Goal: Information Seeking & Learning: Learn about a topic

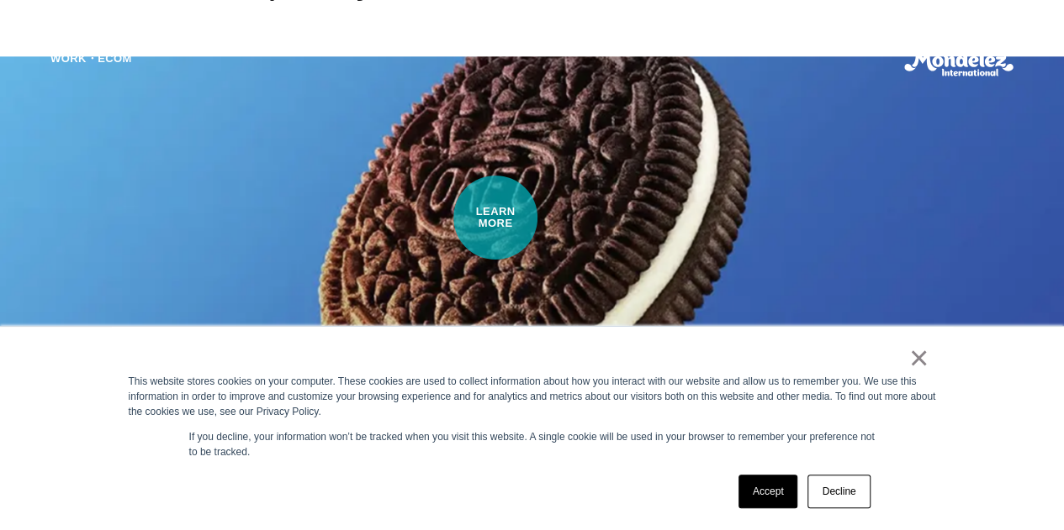
scroll to position [1009, 0]
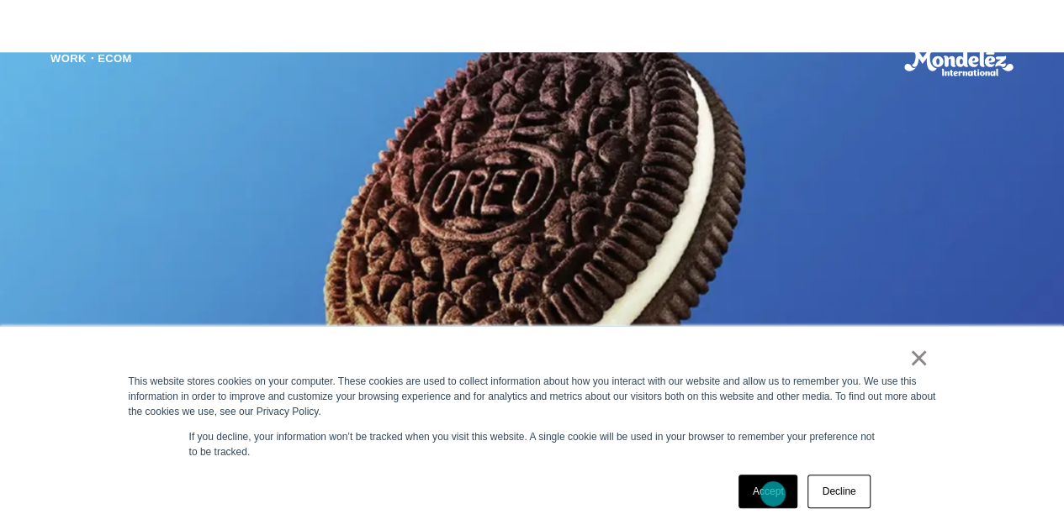
click at [773, 494] on link "Accept" at bounding box center [768, 492] width 60 height 34
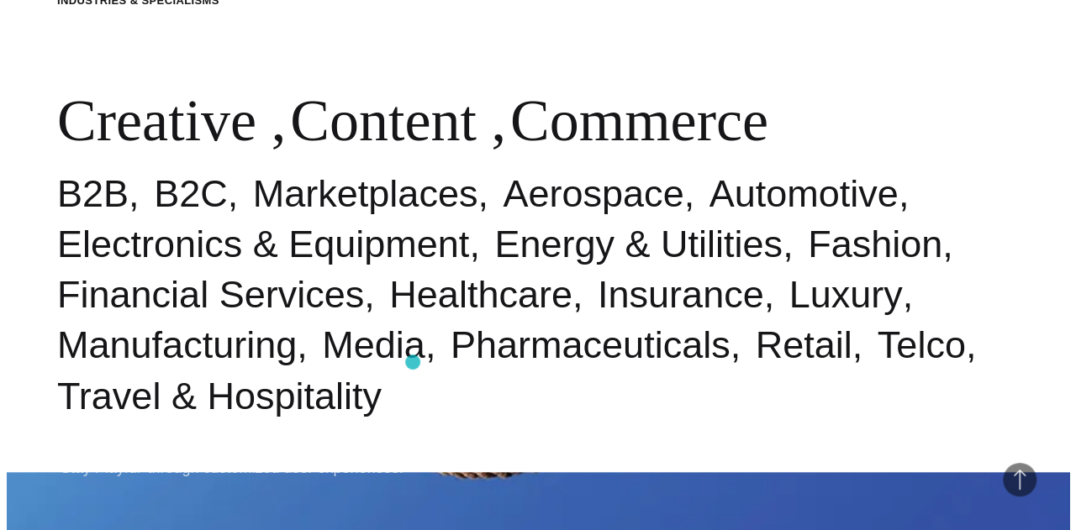
scroll to position [0, 0]
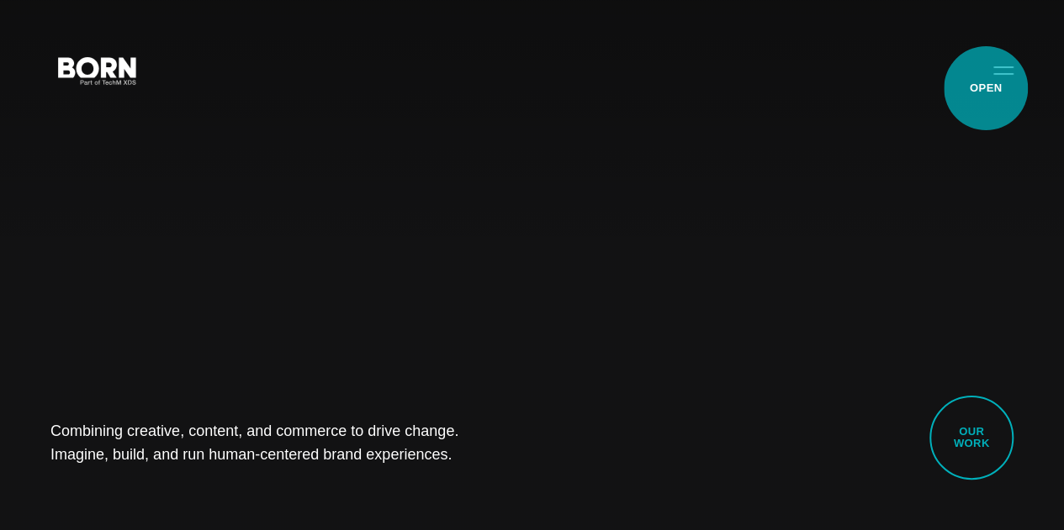
click at [985, 87] on button "Primary Menu" at bounding box center [1003, 69] width 40 height 35
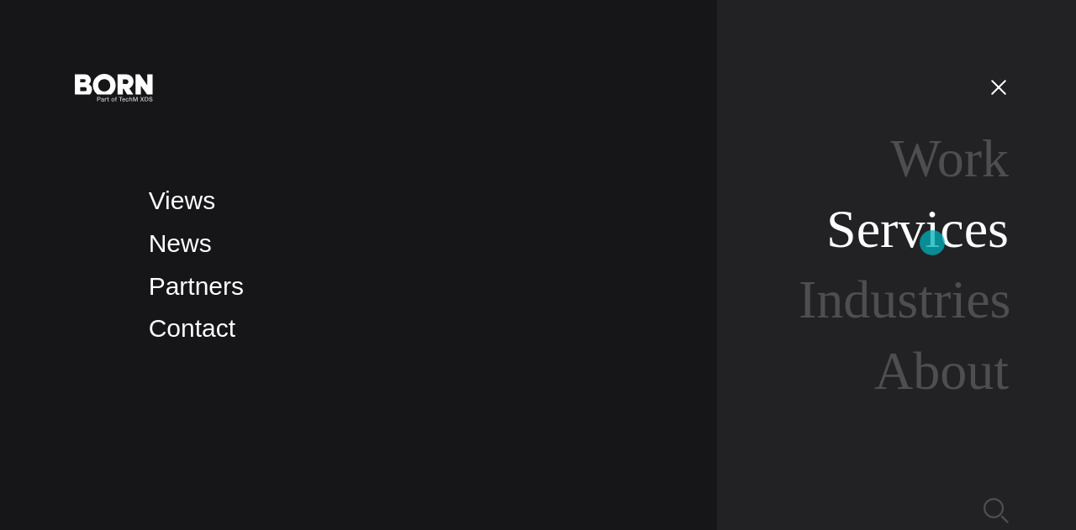
click at [932, 243] on link "Services" at bounding box center [917, 229] width 182 height 60
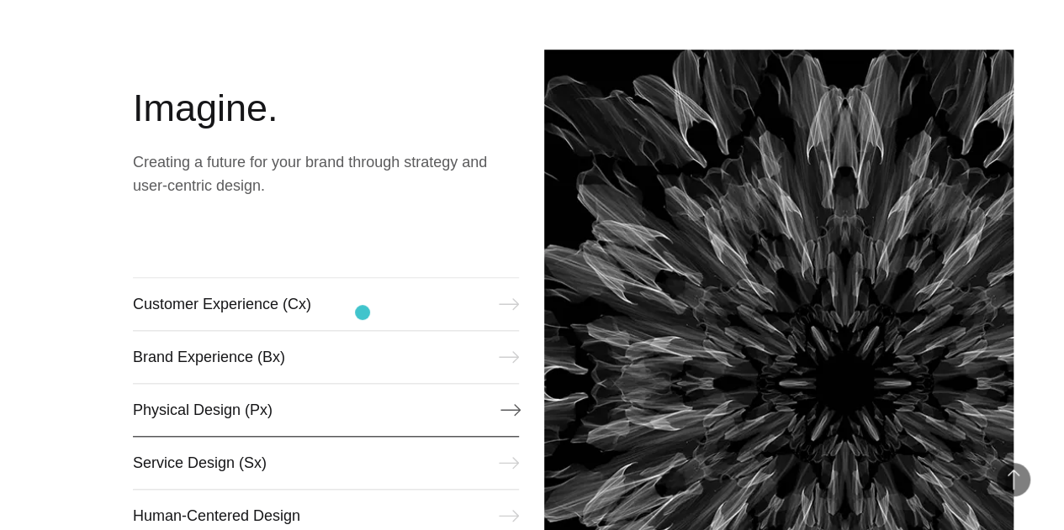
scroll to position [673, 0]
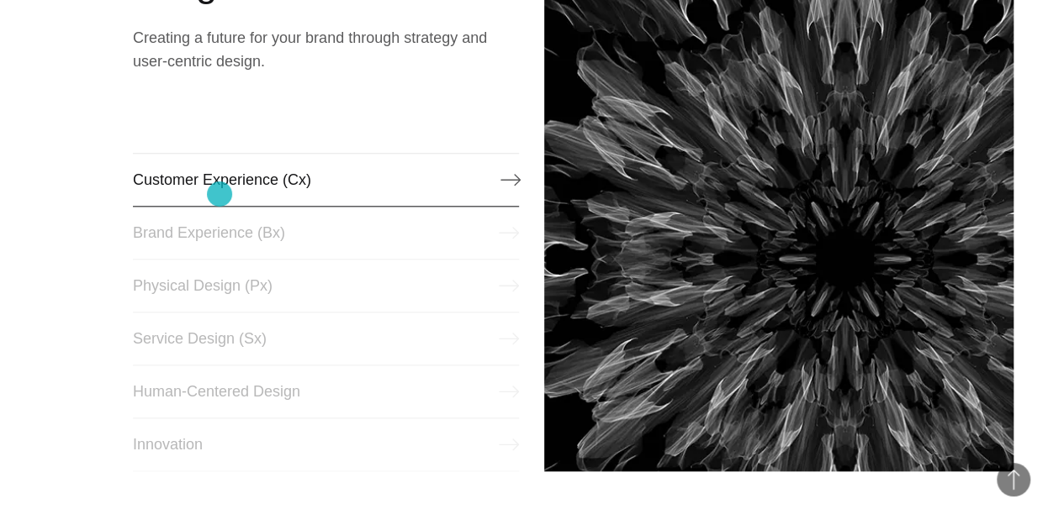
click at [219, 194] on link "Customer Experience (Cx)" at bounding box center [326, 180] width 387 height 54
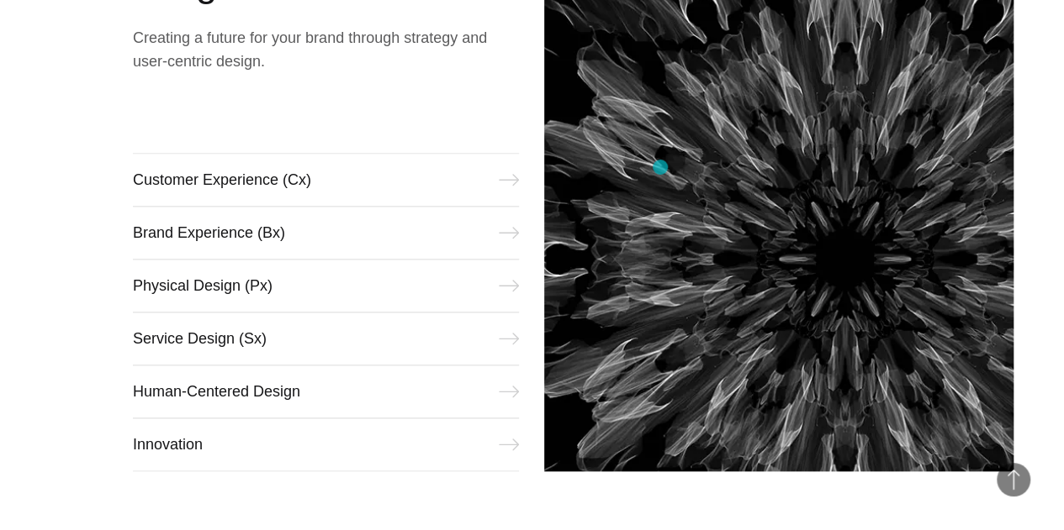
scroll to position [614, 0]
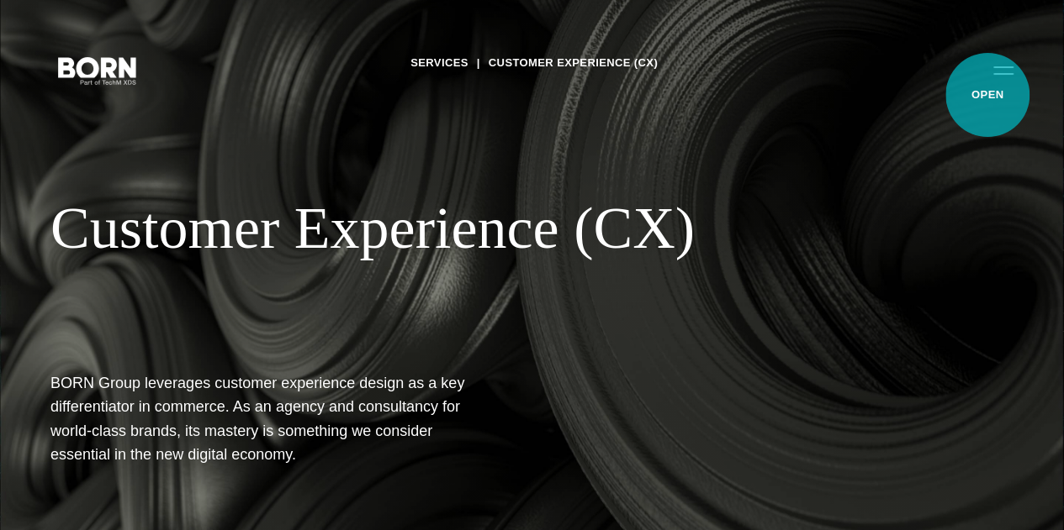
click at [987, 87] on button "Primary Menu" at bounding box center [1003, 69] width 40 height 35
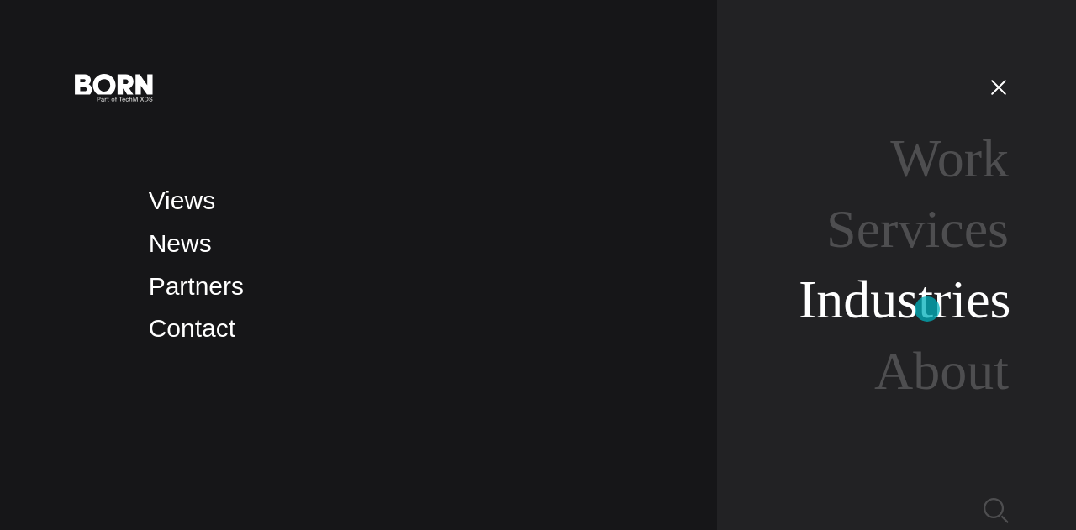
click at [927, 309] on link "Industries" at bounding box center [905, 300] width 213 height 60
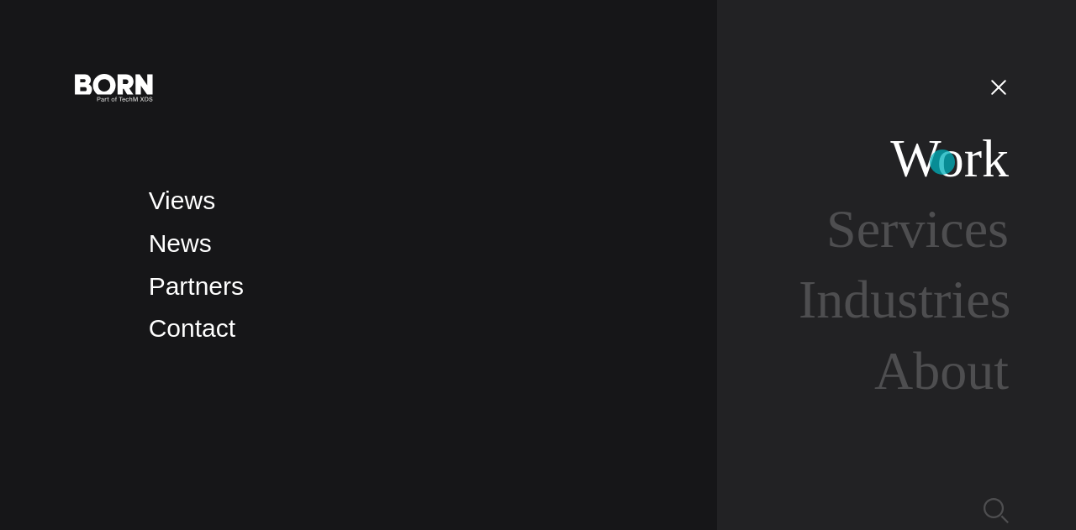
click at [942, 162] on link "Work" at bounding box center [949, 159] width 119 height 60
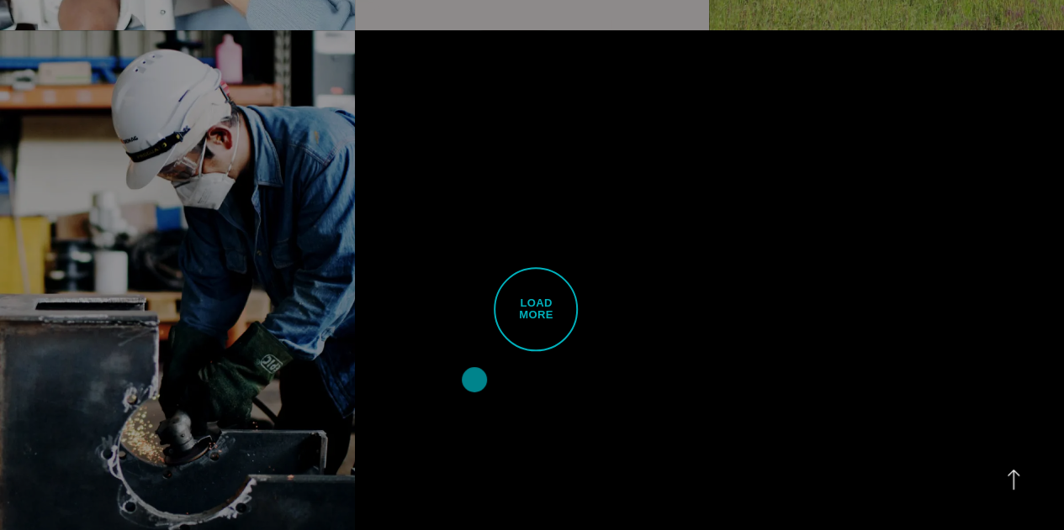
scroll to position [3951, 0]
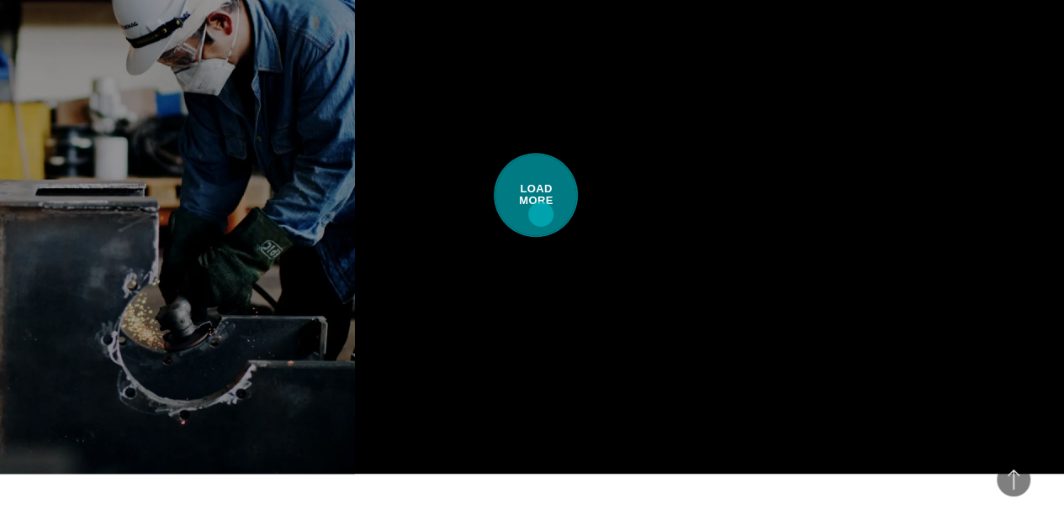
click at [541, 214] on span "Load More" at bounding box center [535, 195] width 84 height 84
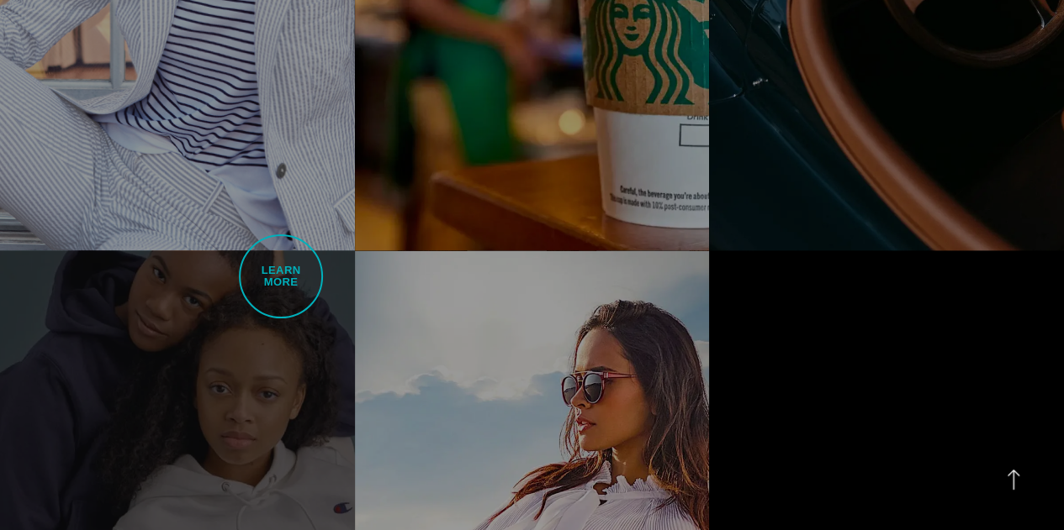
scroll to position [4540, 0]
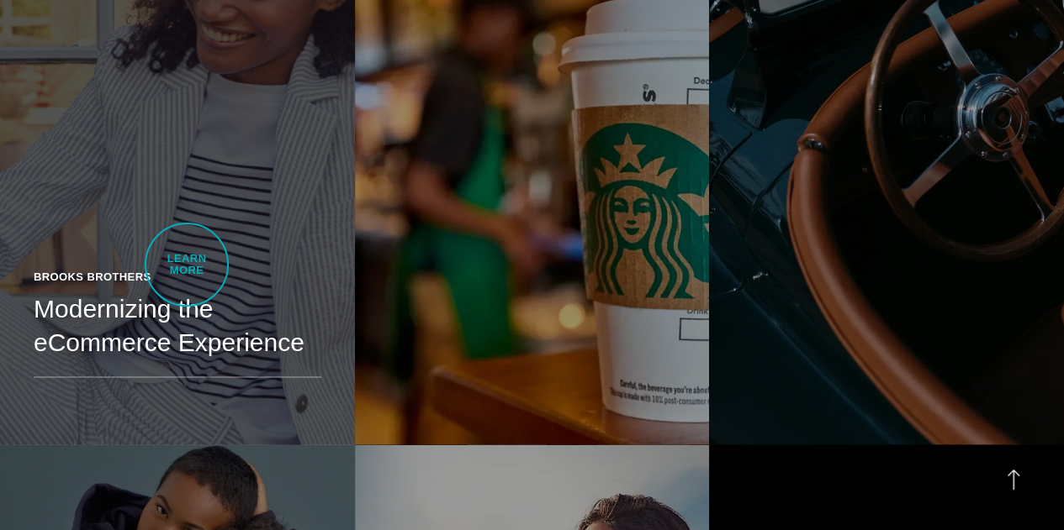
click at [186, 292] on h2 "Modernizing the eCommerce Experience" at bounding box center [178, 325] width 288 height 67
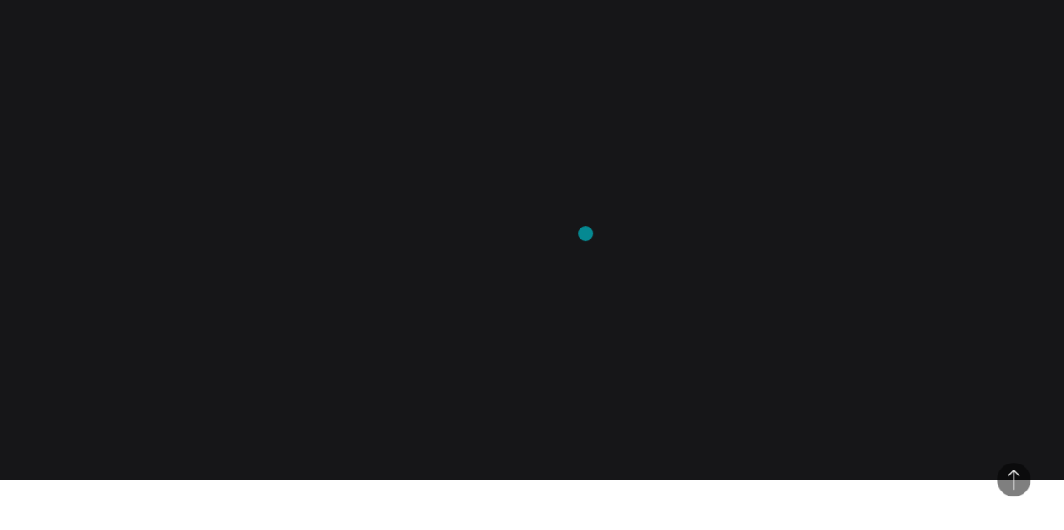
scroll to position [1009, 0]
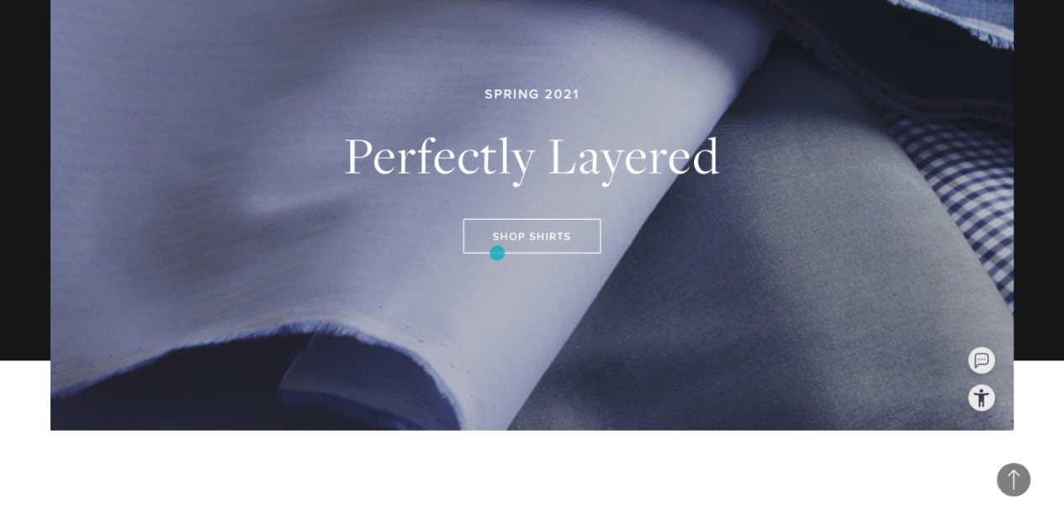
click at [497, 253] on img at bounding box center [531, 167] width 963 height 541
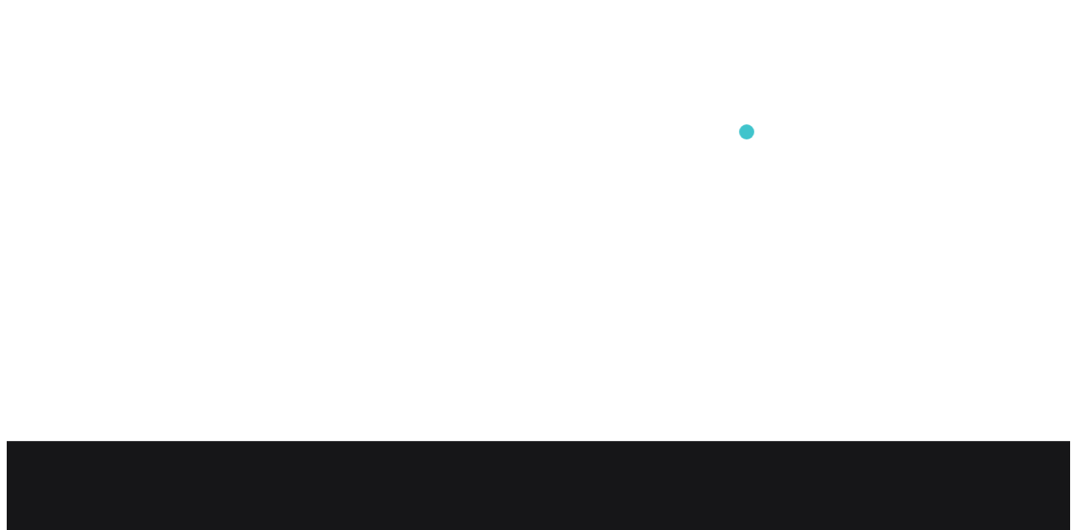
scroll to position [0, 0]
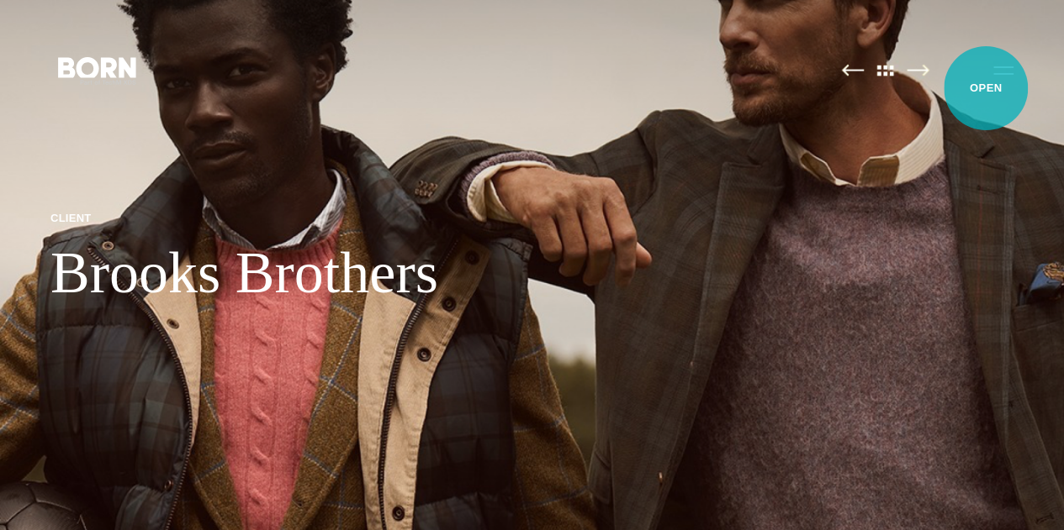
click at [985, 87] on button "Primary Menu" at bounding box center [1003, 69] width 40 height 35
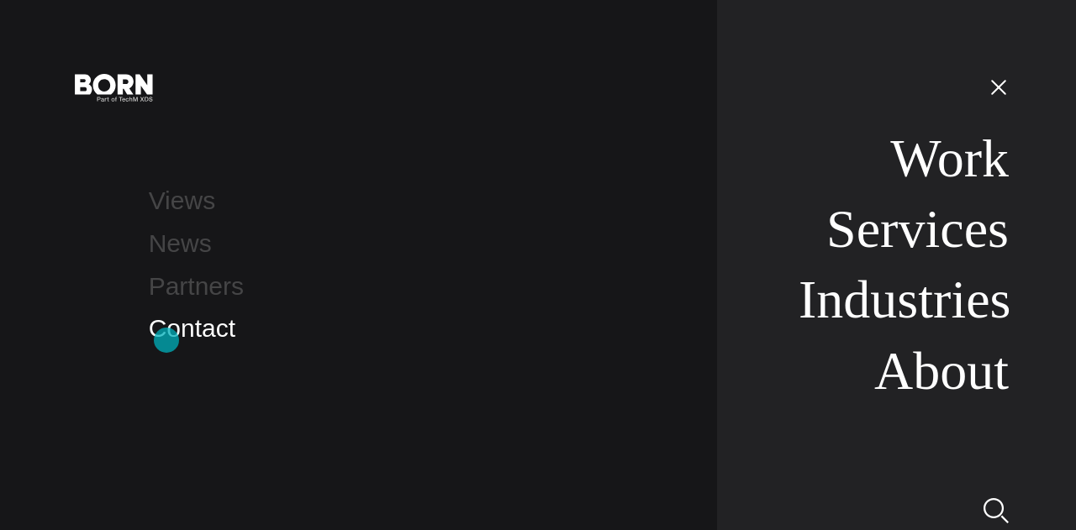
click at [168, 340] on link "Contact" at bounding box center [192, 328] width 87 height 28
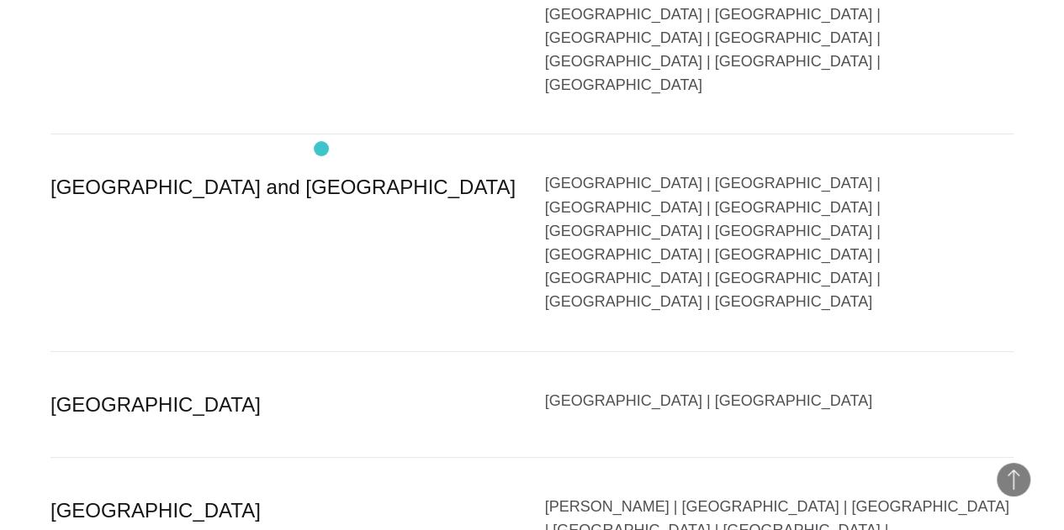
scroll to position [3447, 0]
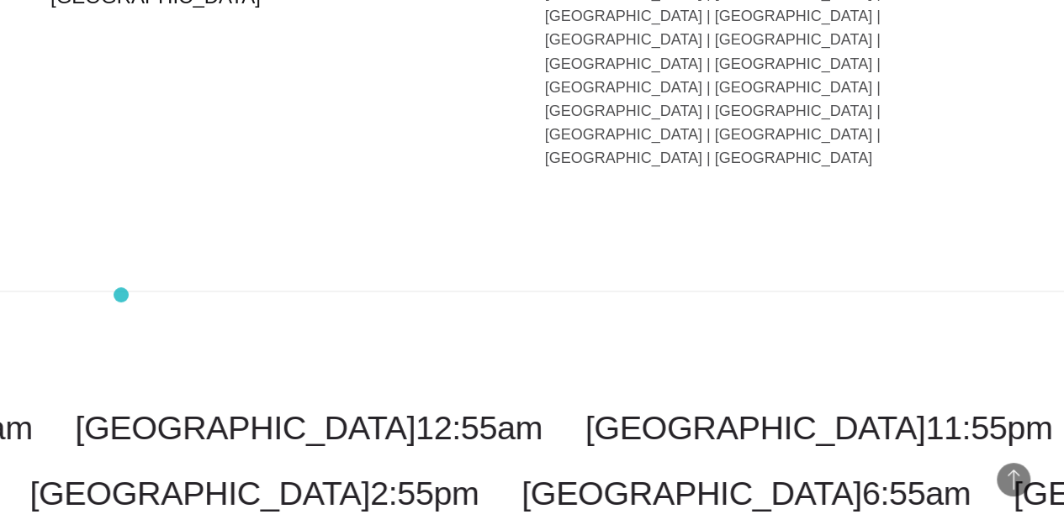
scroll to position [4257, 0]
